Goal: Task Accomplishment & Management: Use online tool/utility

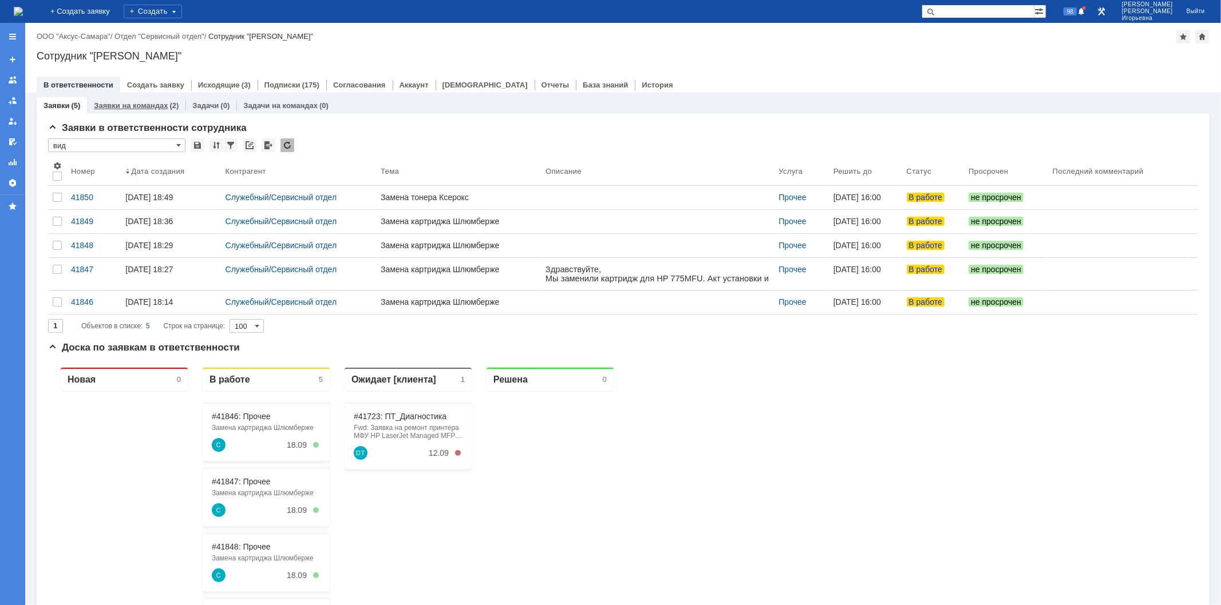
click at [143, 104] on link "Заявки на командах" at bounding box center [131, 105] width 74 height 9
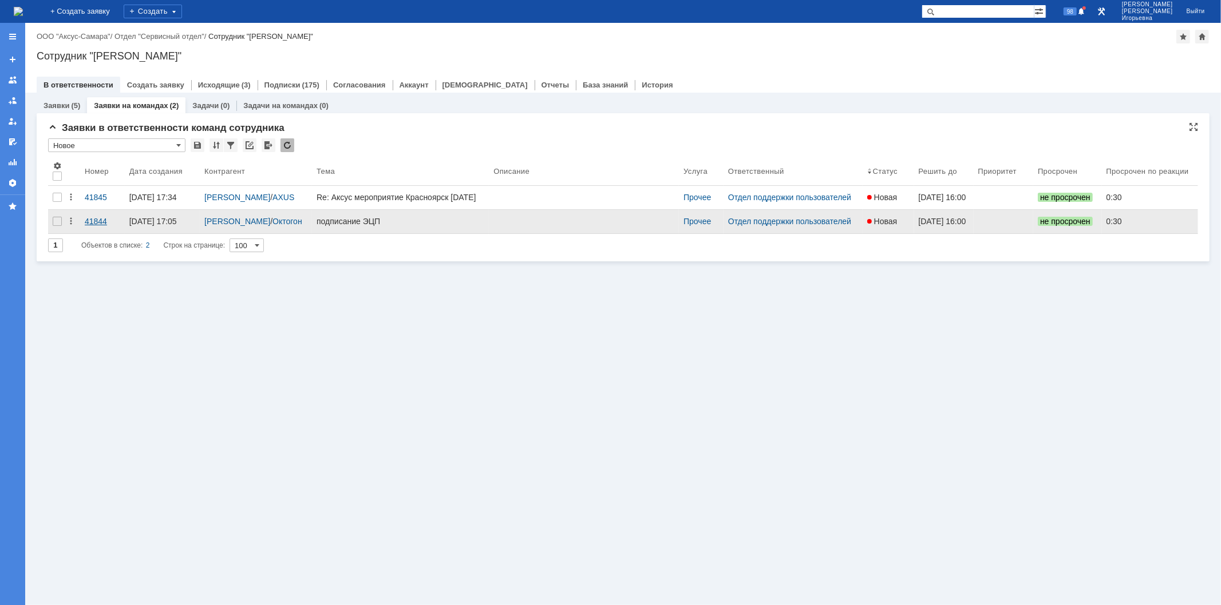
click at [94, 225] on div "41844" at bounding box center [102, 221] width 35 height 9
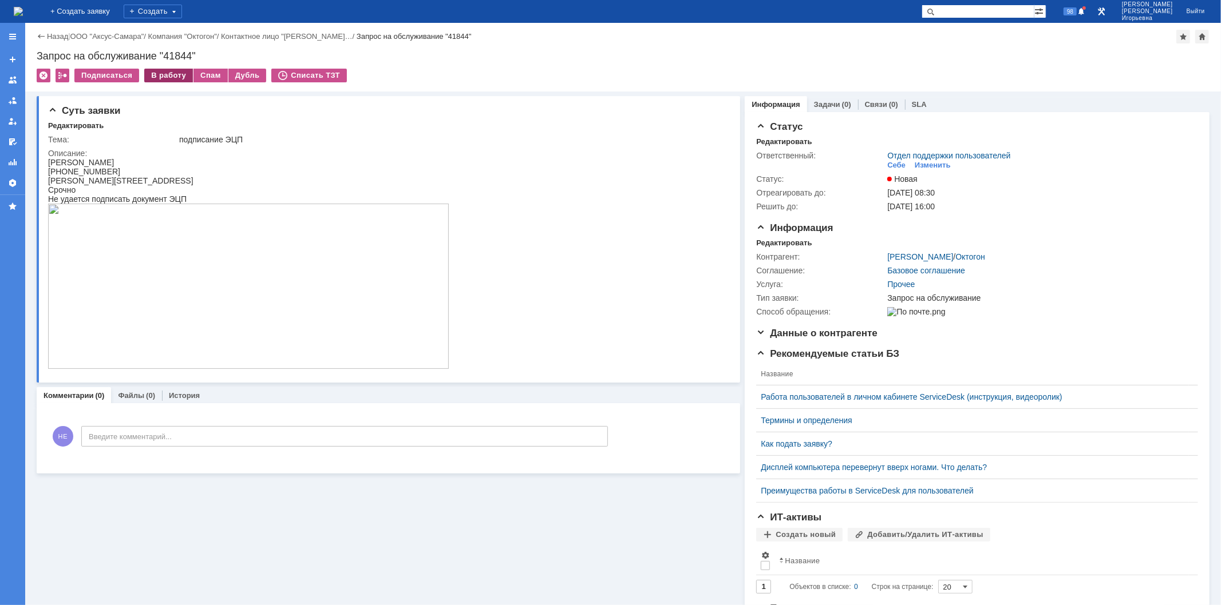
click at [162, 72] on div "В работу" at bounding box center [168, 76] width 49 height 14
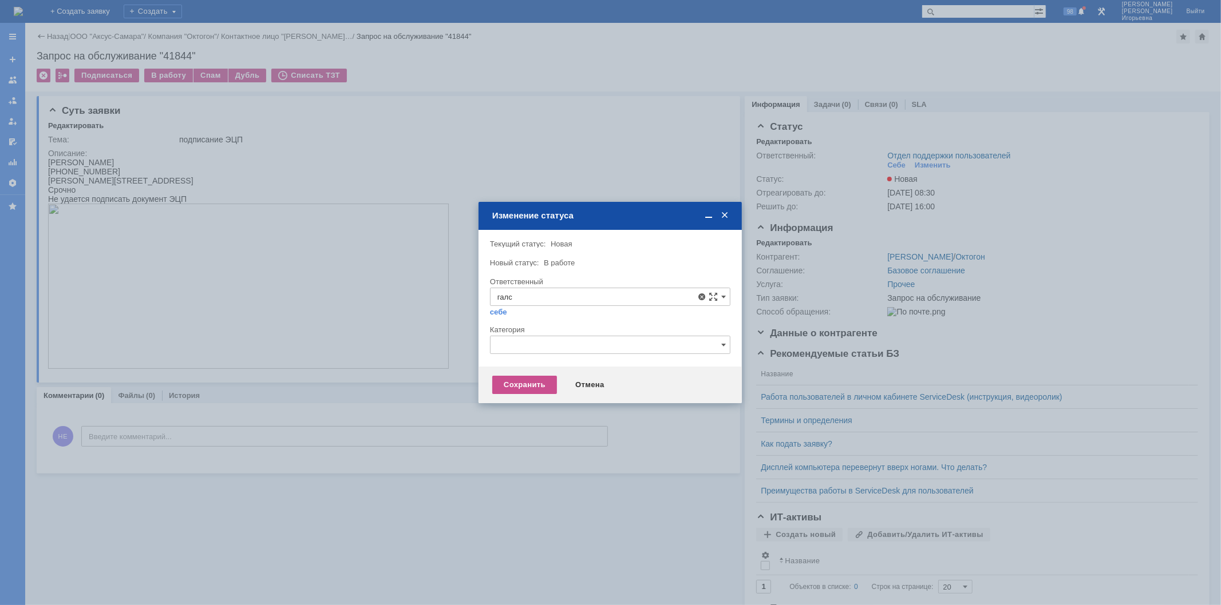
click at [530, 381] on span "[PERSON_NAME]" at bounding box center [609, 379] width 225 height 9
type input "[PERSON_NAME]"
click at [516, 386] on div "Сохранить" at bounding box center [524, 385] width 65 height 18
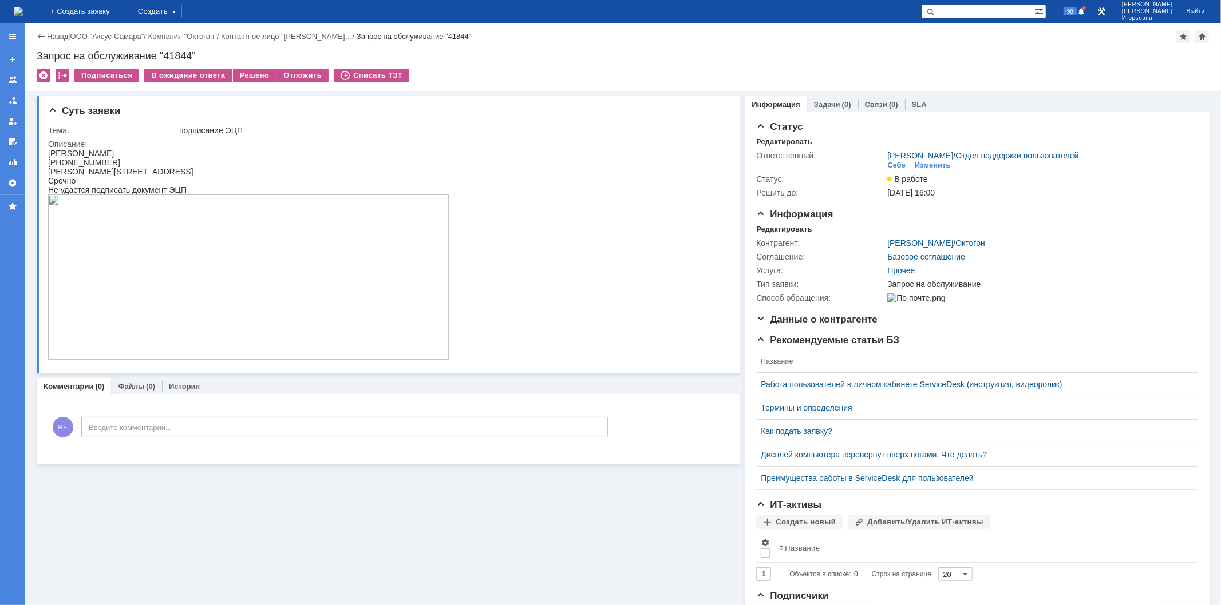
click at [180, 53] on div "Запрос на обслуживание "41844"" at bounding box center [623, 55] width 1173 height 11
copy div "41844"
click at [23, 7] on img at bounding box center [18, 11] width 9 height 9
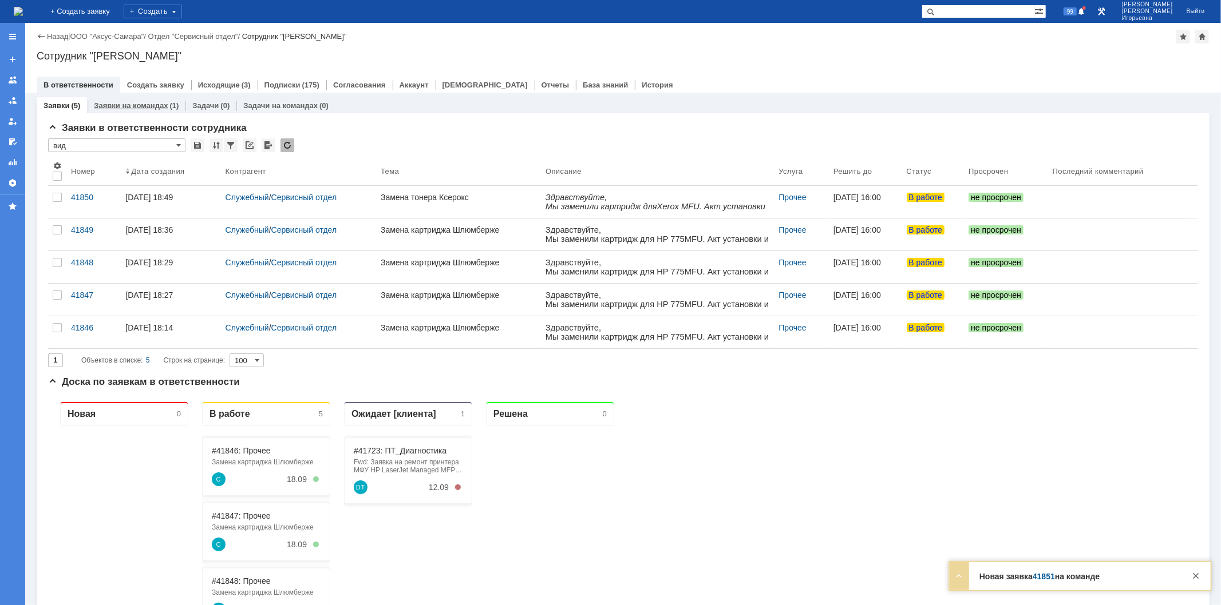
click at [137, 107] on link "Заявки на командах" at bounding box center [131, 105] width 74 height 9
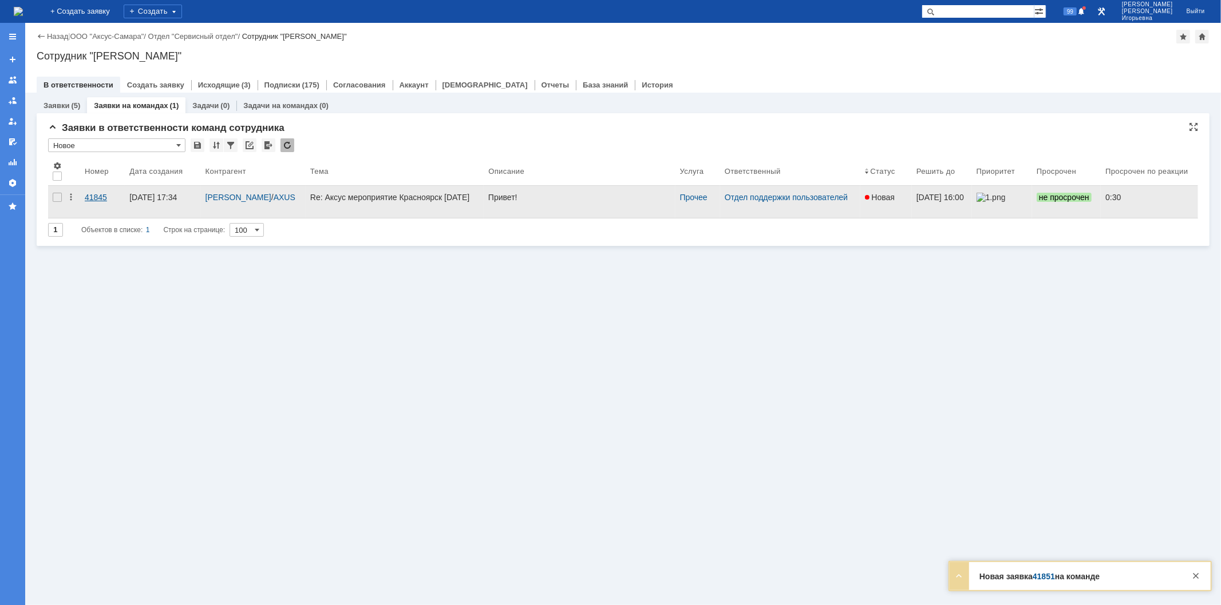
click at [97, 195] on div "41845" at bounding box center [102, 197] width 35 height 9
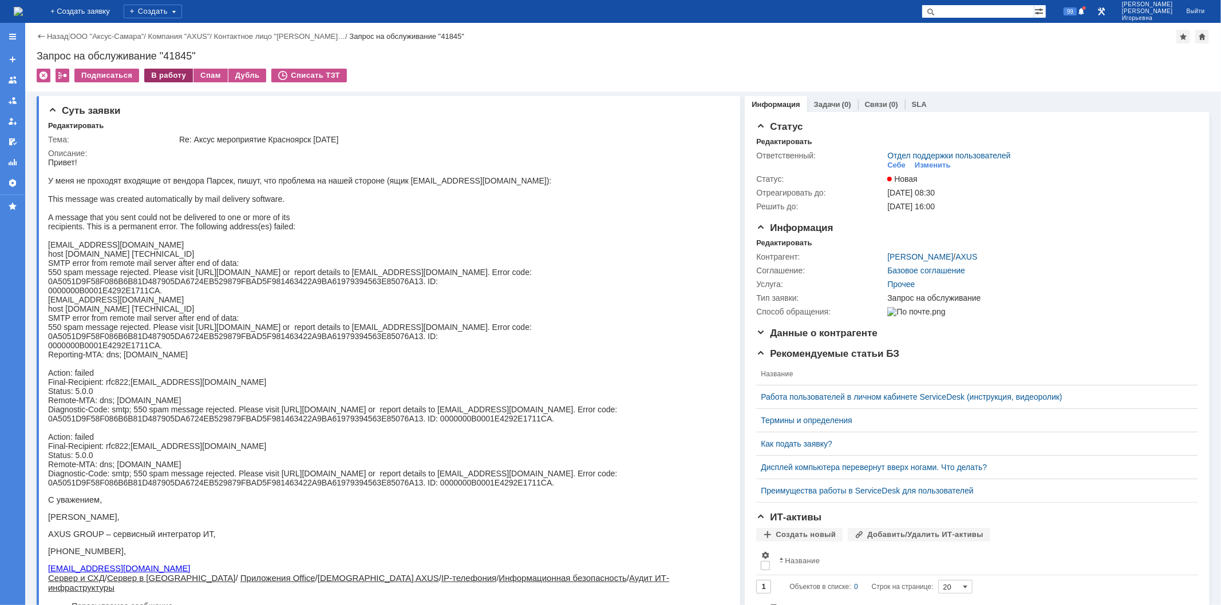
click at [164, 75] on div "В работу" at bounding box center [168, 76] width 49 height 14
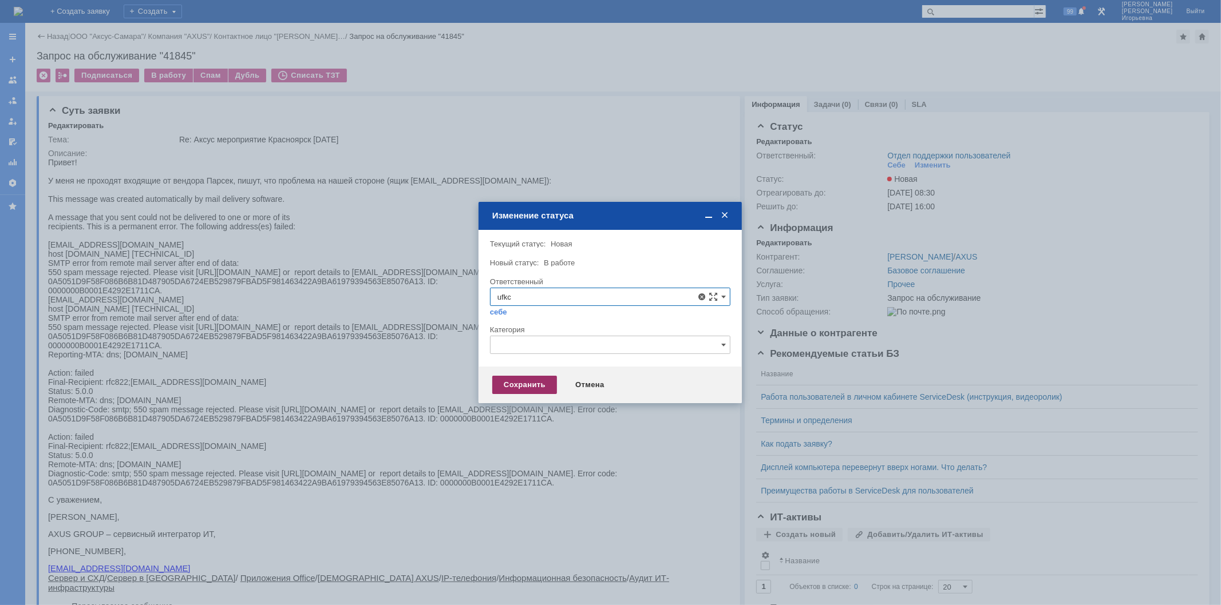
type input "ufkc"
click at [529, 386] on div "Сохранить" at bounding box center [524, 385] width 65 height 18
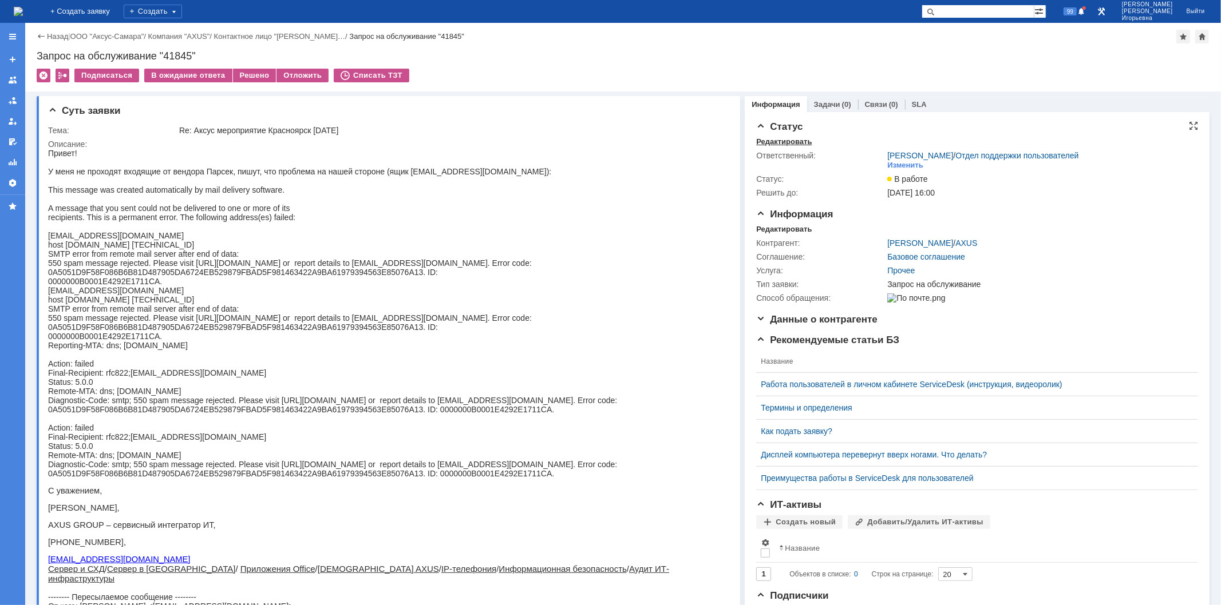
click at [763, 141] on div "Редактировать" at bounding box center [784, 141] width 56 height 9
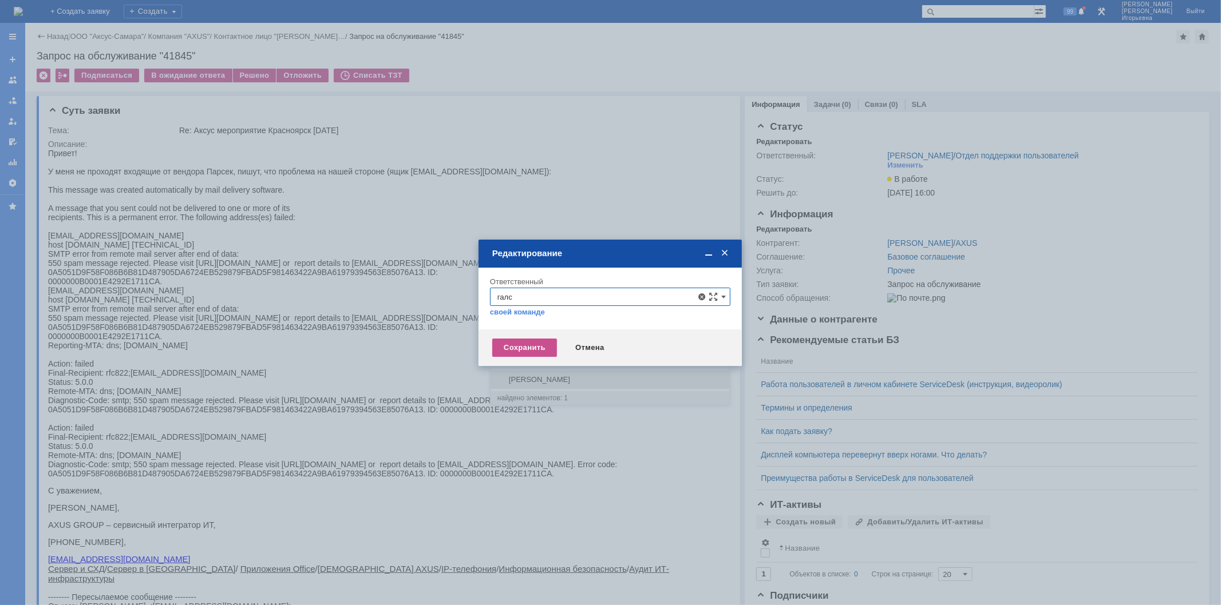
click at [557, 378] on span "[PERSON_NAME]" at bounding box center [609, 379] width 225 height 9
type input "[PERSON_NAME]"
click at [522, 350] on div "Сохранить" at bounding box center [524, 348] width 65 height 18
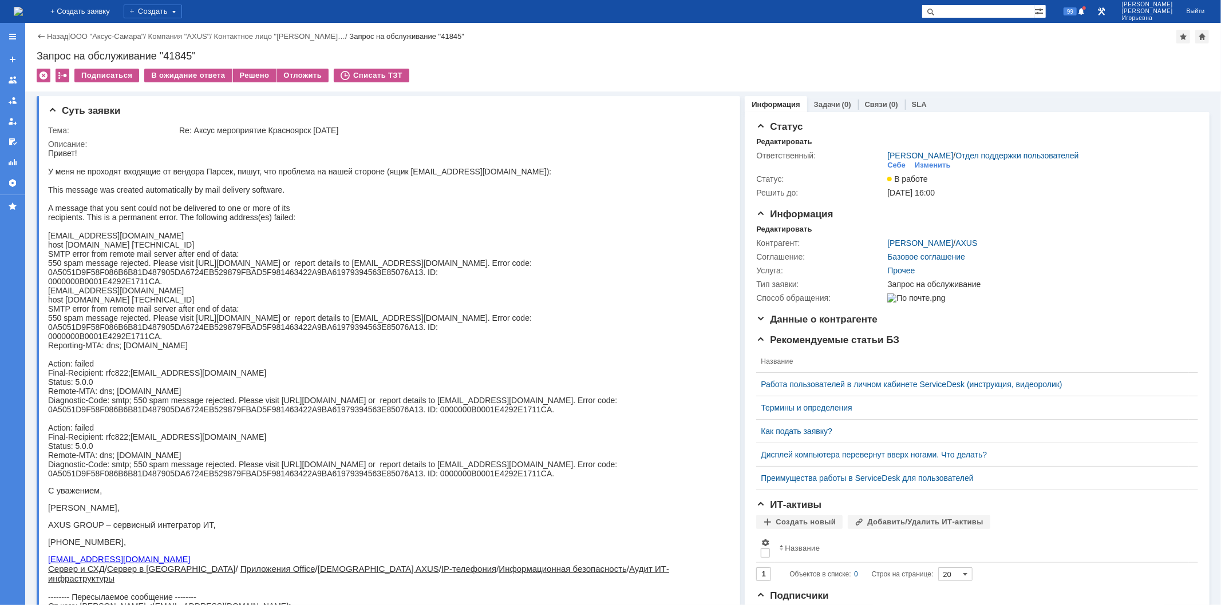
click at [175, 53] on div "Запрос на обслуживание "41845"" at bounding box center [623, 55] width 1173 height 11
copy div "41845"
click at [23, 7] on img at bounding box center [18, 11] width 9 height 9
